Goal: Information Seeking & Learning: Understand process/instructions

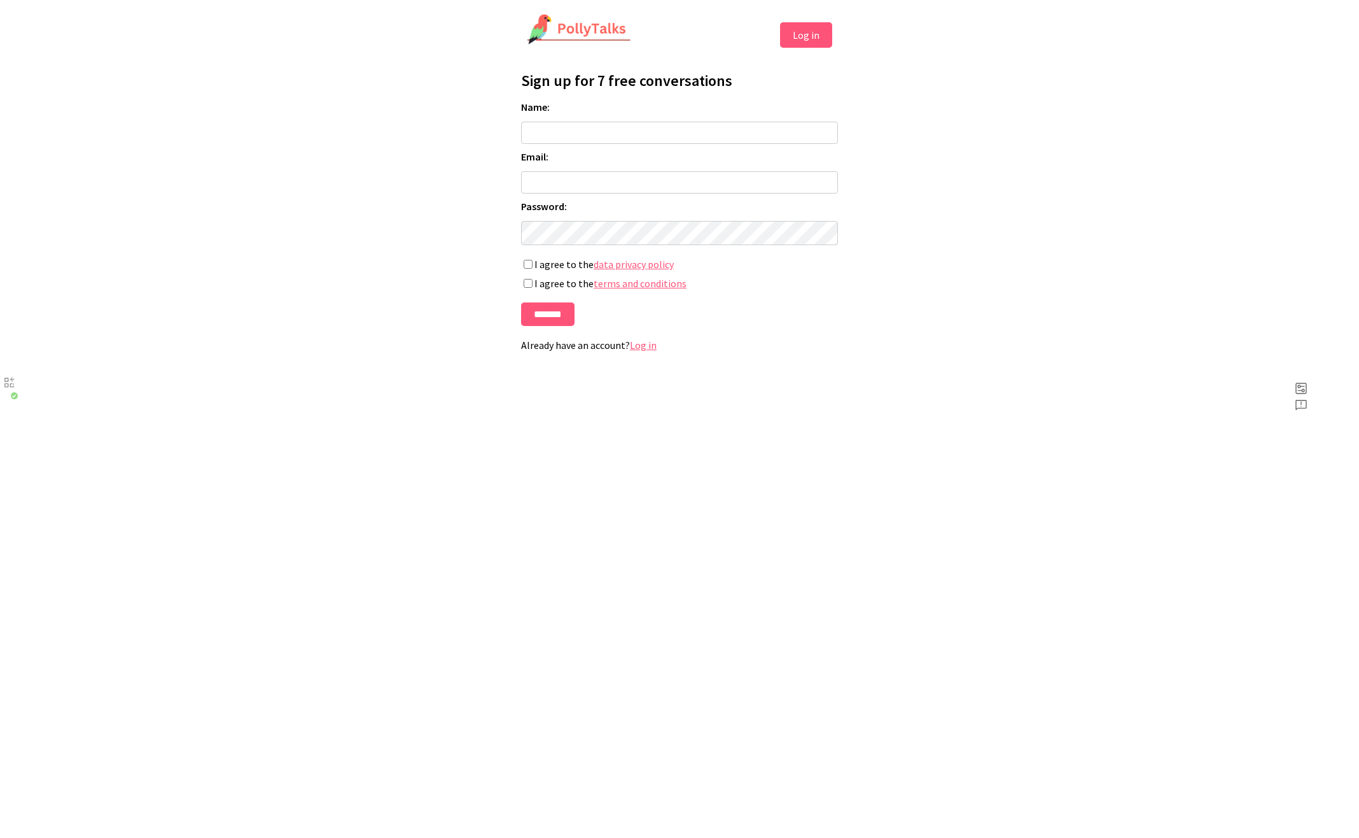
click at [645, 351] on link "Log in" at bounding box center [643, 345] width 27 height 13
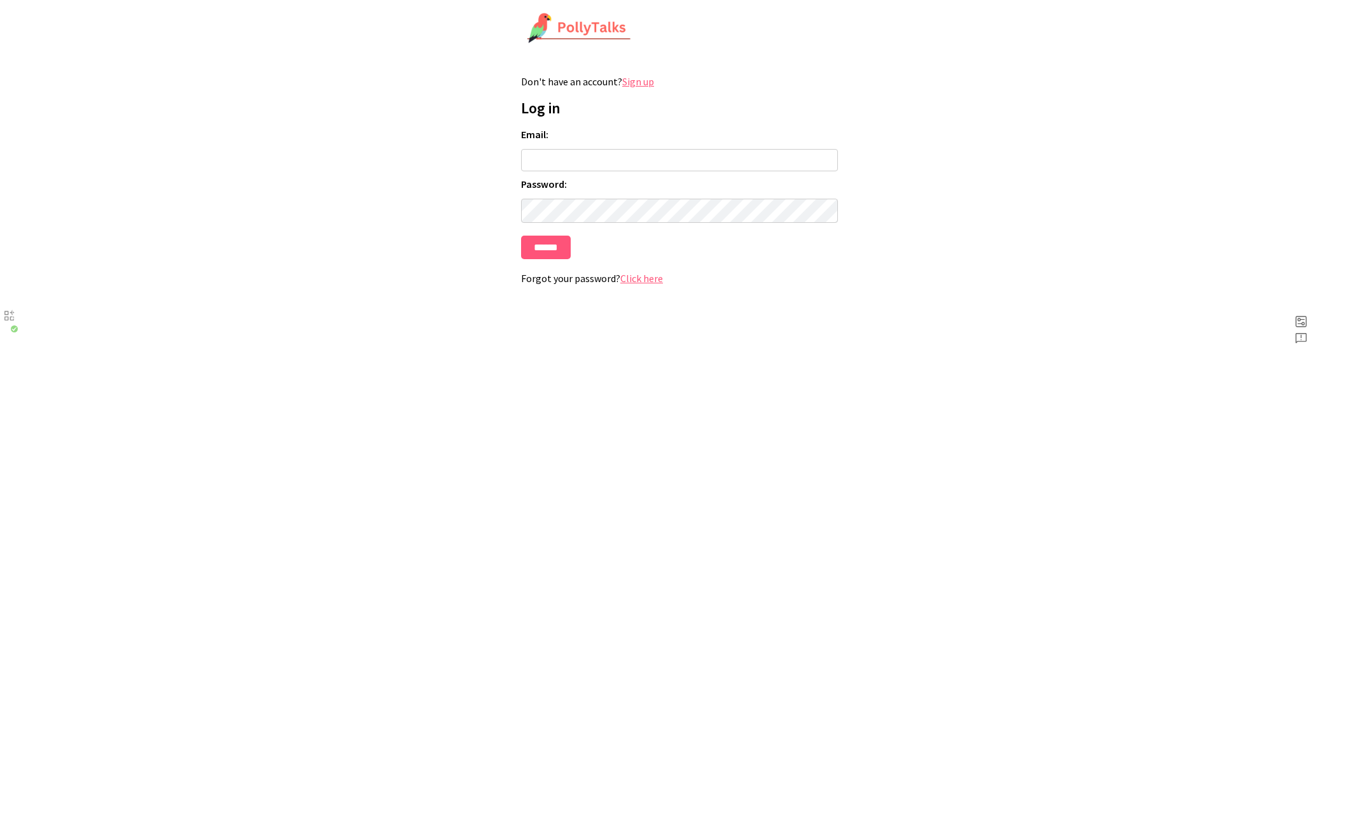
click at [551, 31] on img at bounding box center [579, 29] width 104 height 32
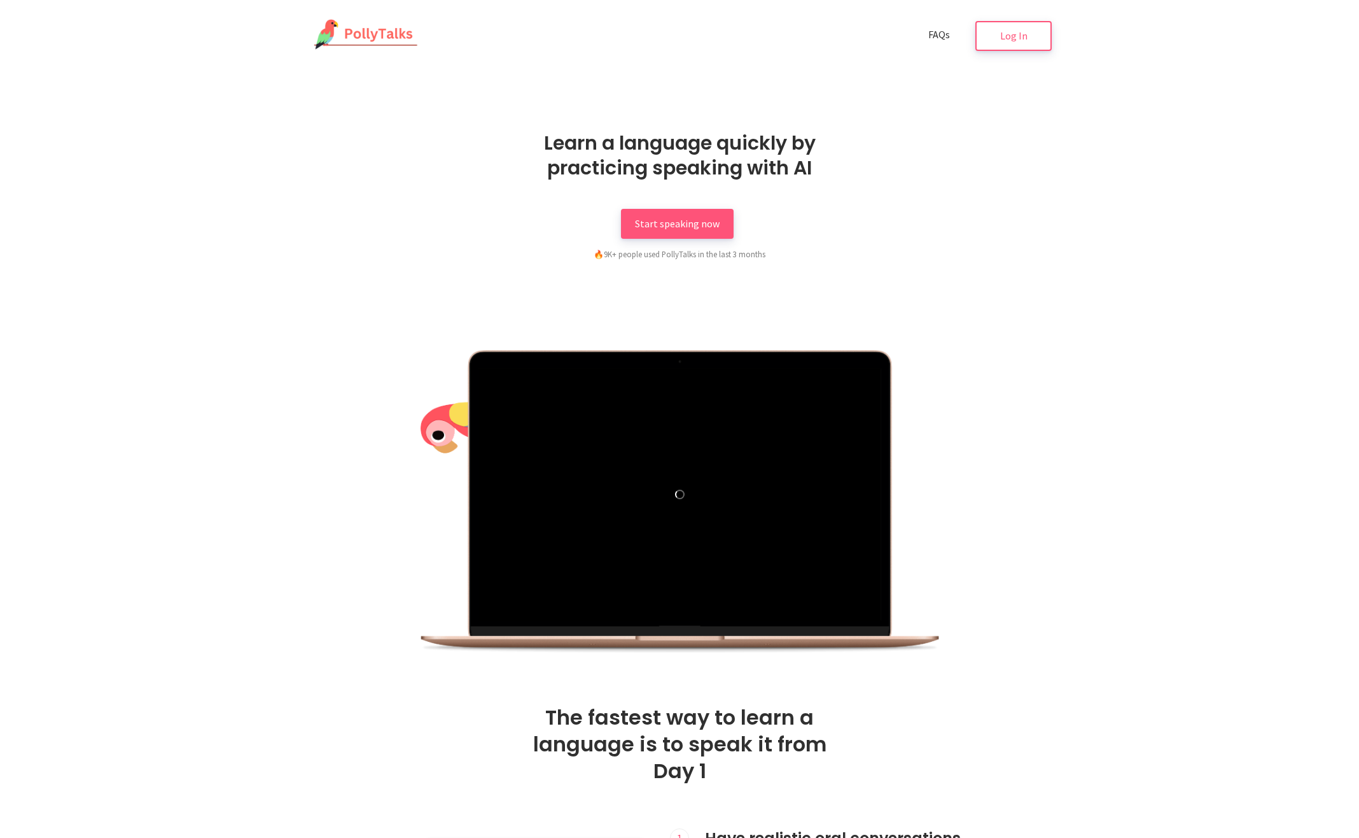
click at [929, 39] on link "FAQs" at bounding box center [940, 35] width 50 height 30
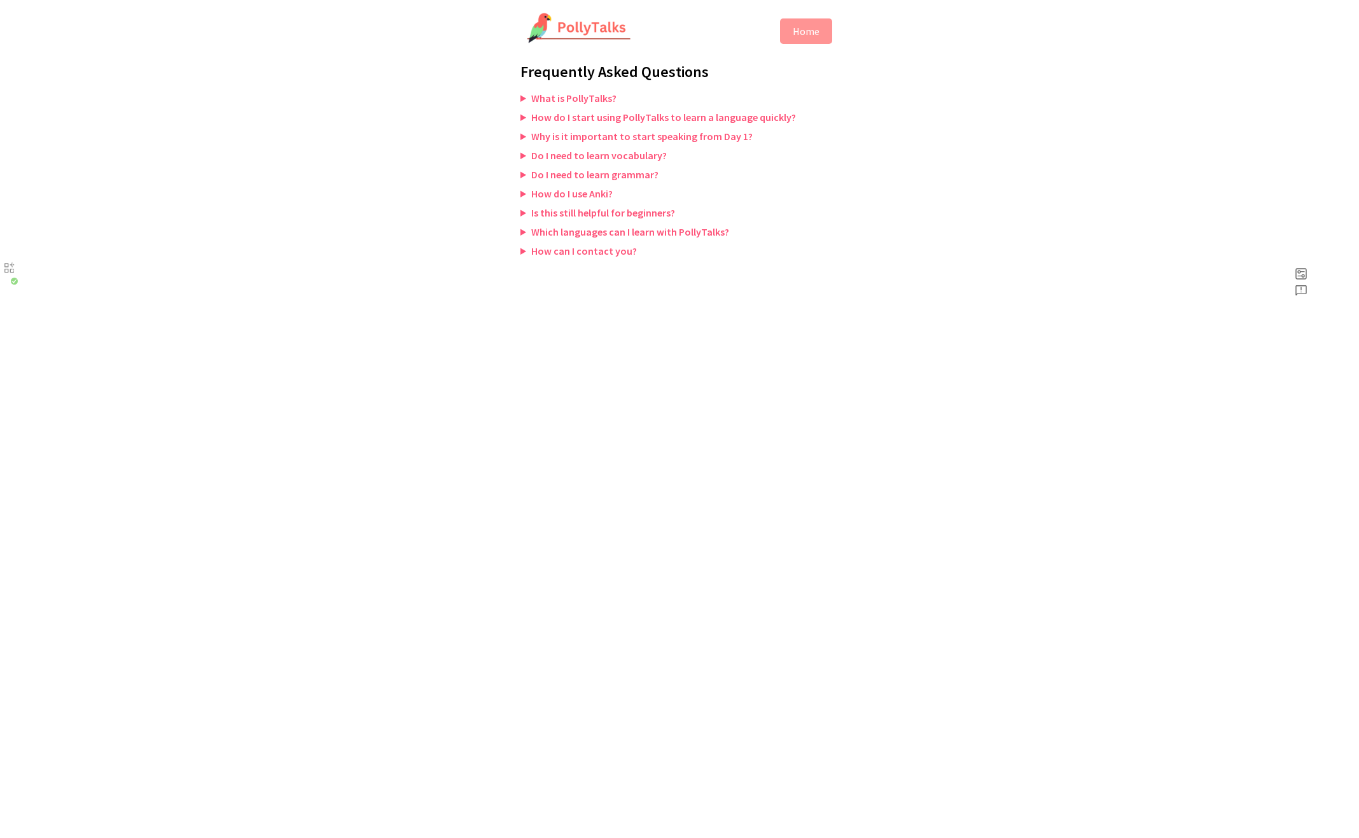
click at [657, 118] on summary "How do I start using PollyTalks to learn a language quickly?" at bounding box center [680, 117] width 318 height 13
